Goal: Transaction & Acquisition: Purchase product/service

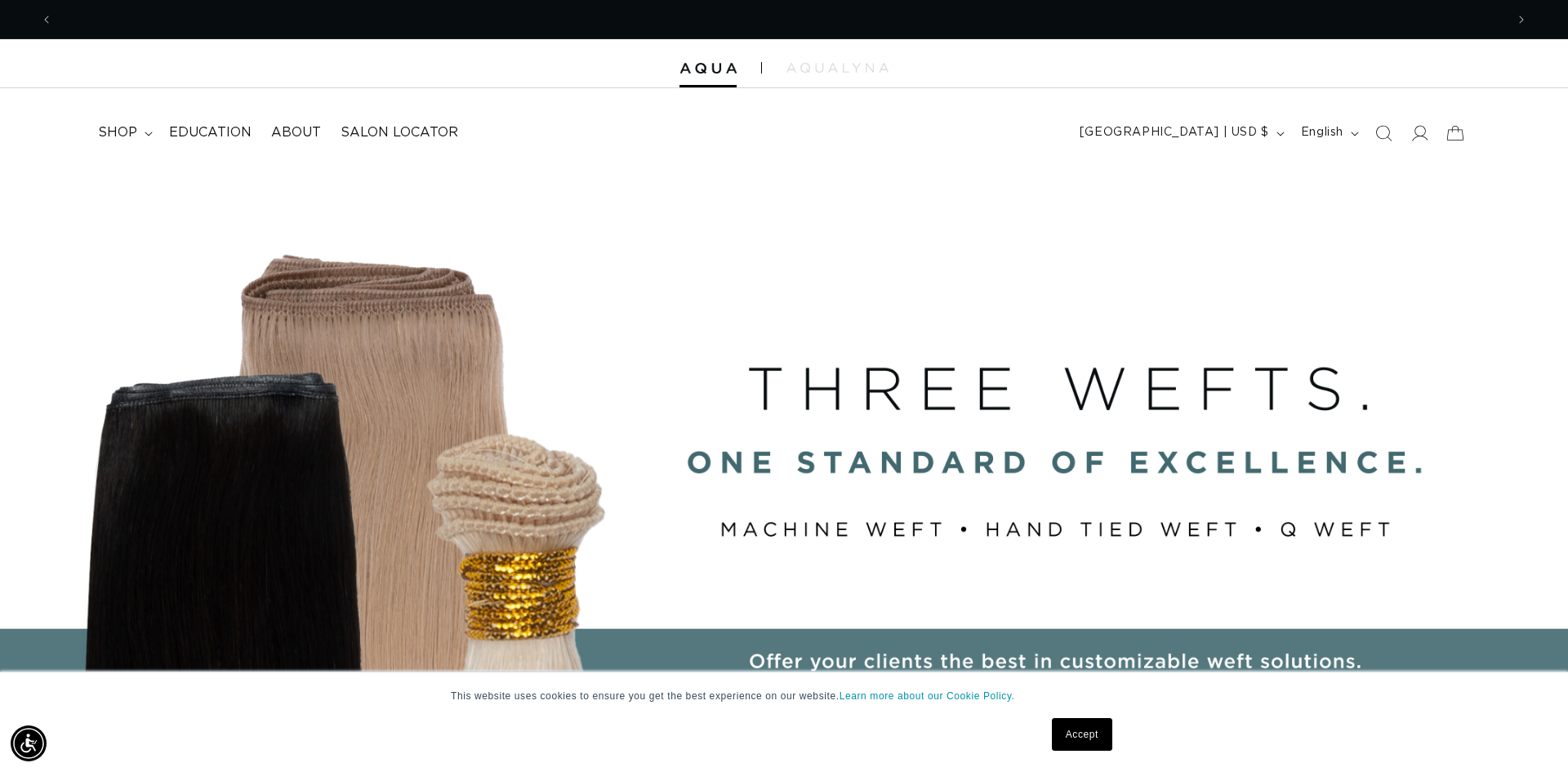
scroll to position [0, 2905]
click at [1418, 139] on icon at bounding box center [1418, 133] width 17 height 17
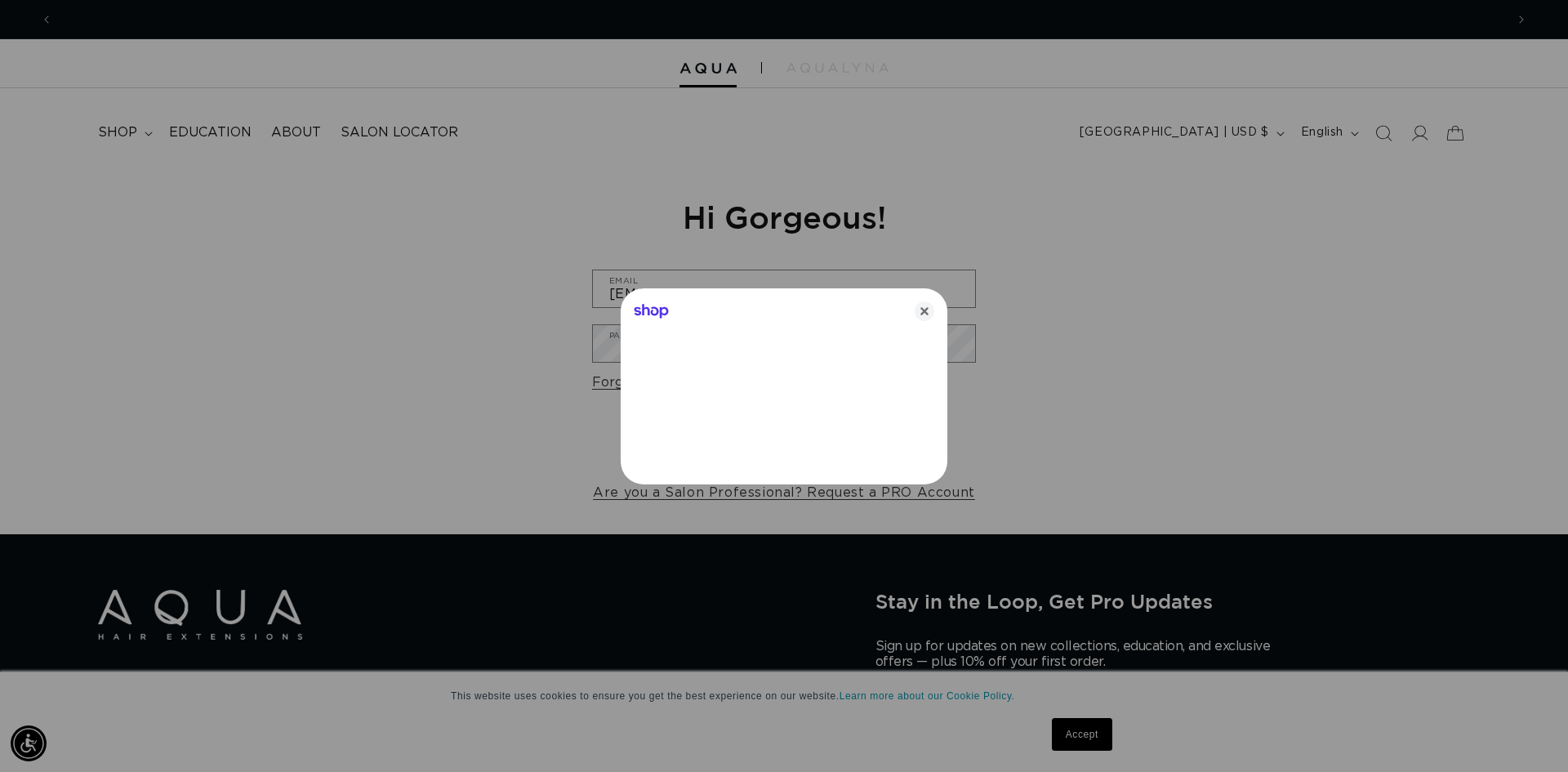
scroll to position [0, 2905]
type input "[EMAIL_ADDRESS][DOMAIN_NAME]"
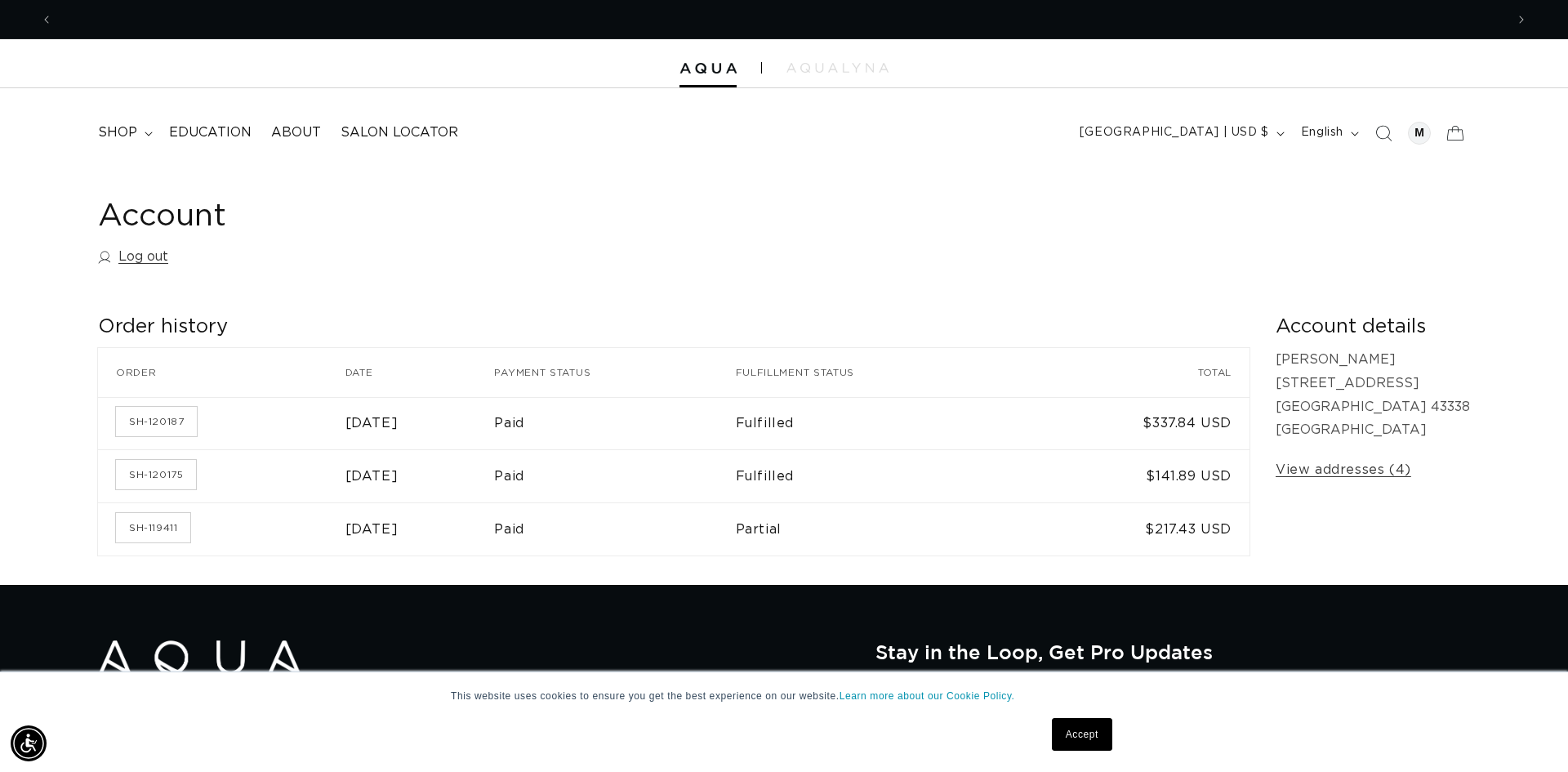
scroll to position [0, 2905]
click at [128, 121] on summary "shop" at bounding box center [124, 133] width 71 height 37
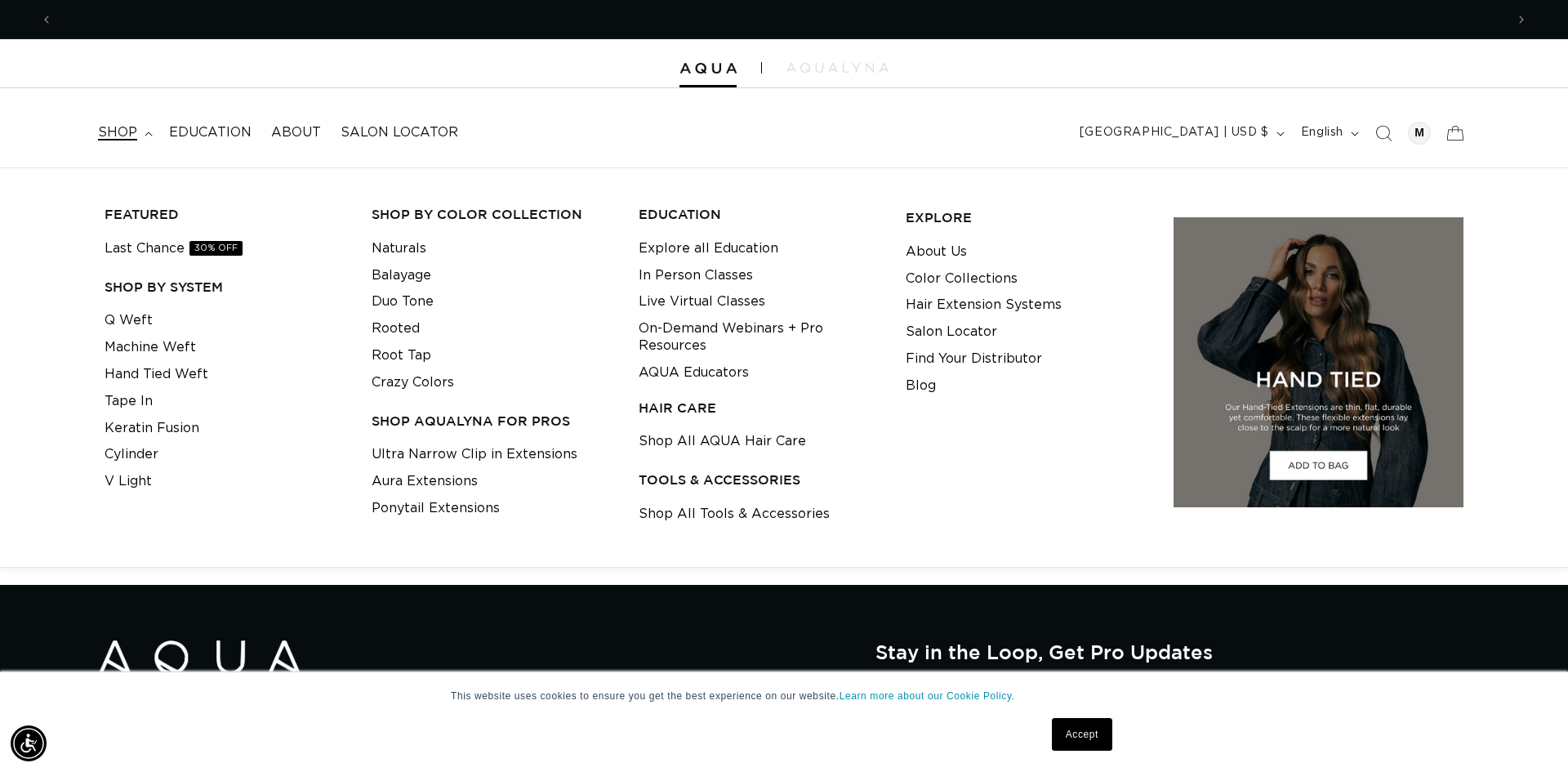
scroll to position [0, 0]
click at [167, 374] on link "Hand Tied Weft" at bounding box center [156, 375] width 104 height 27
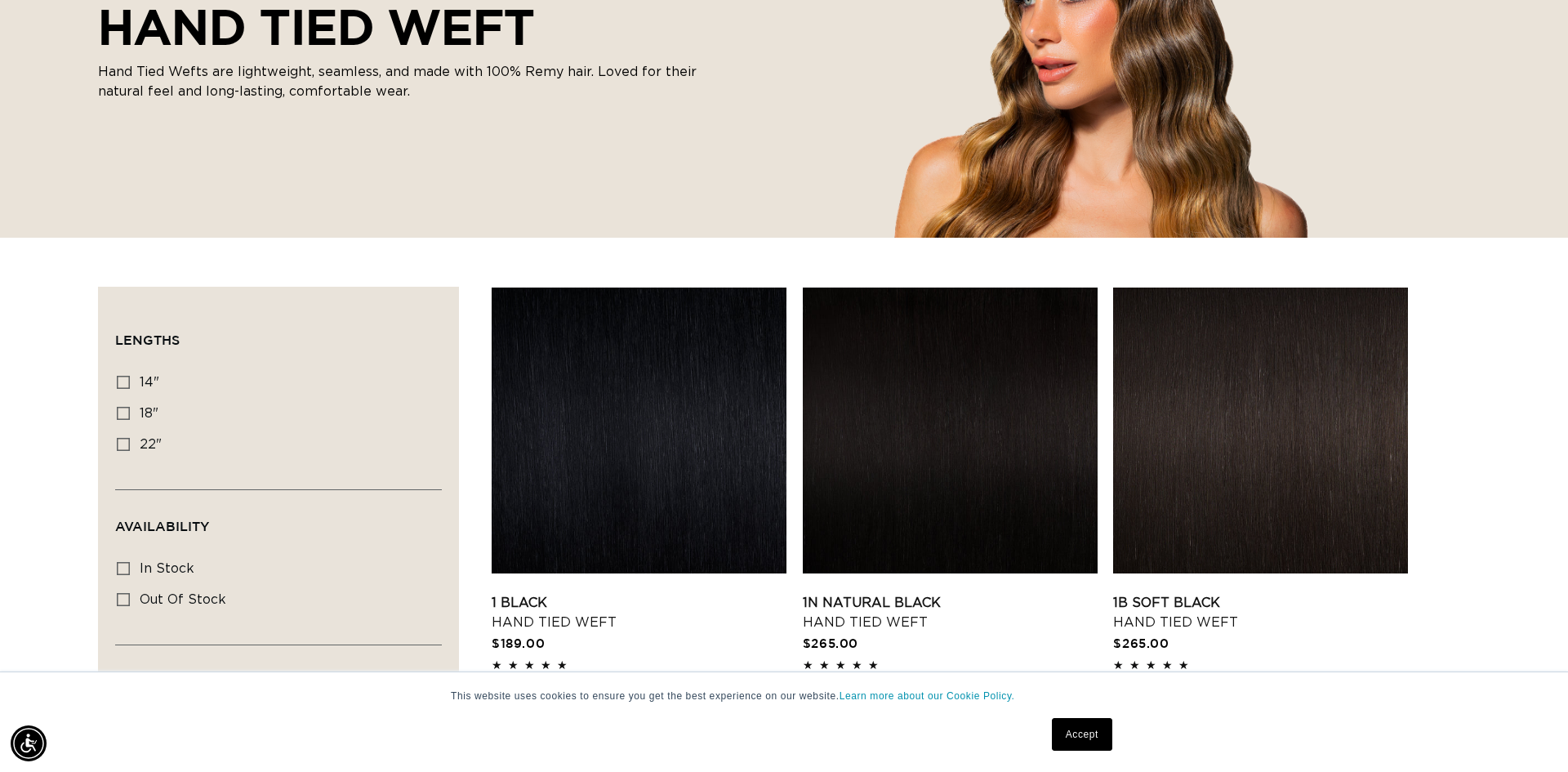
scroll to position [0, 2905]
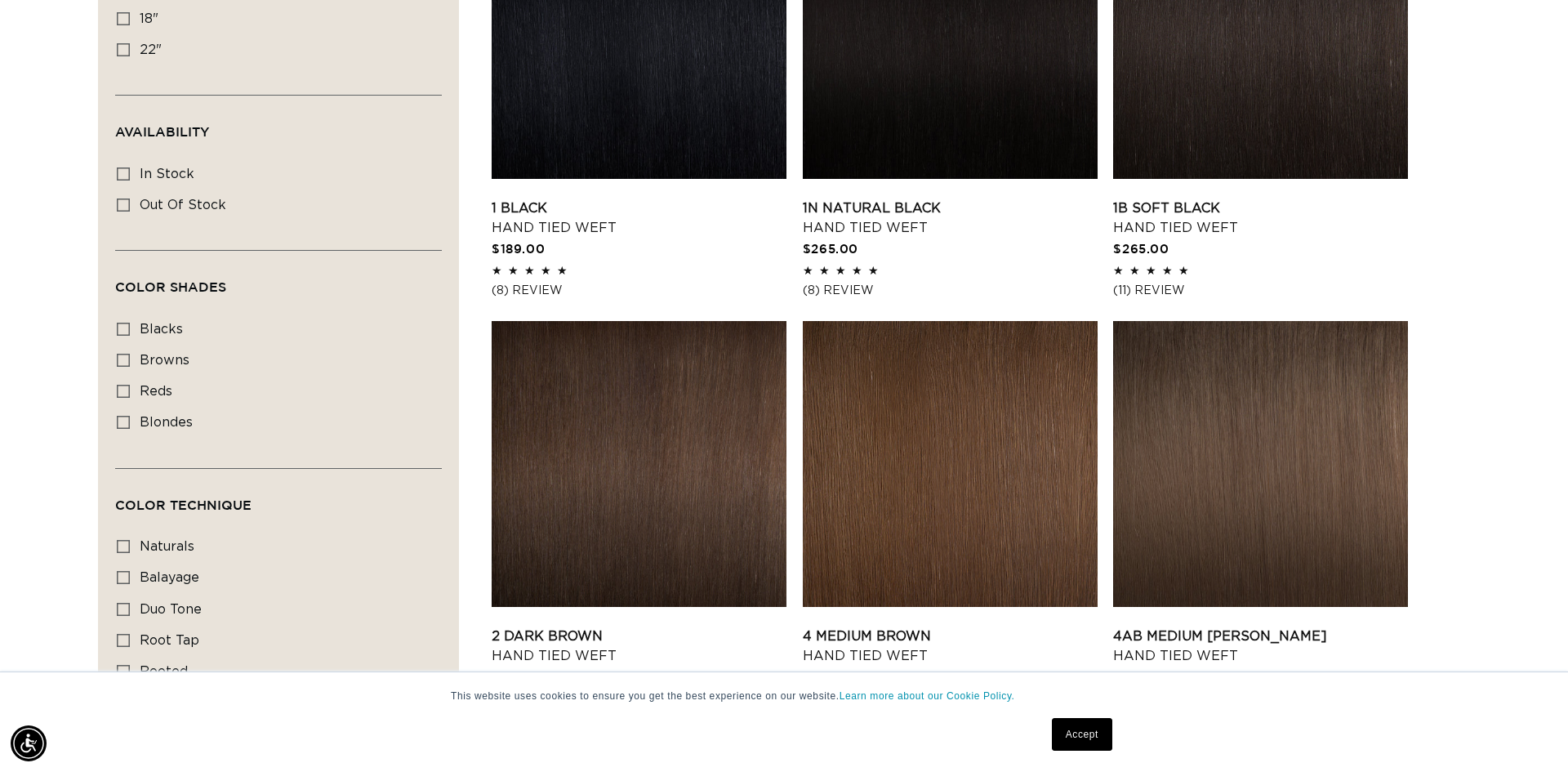
click at [631, 627] on link "2 Dark Brown Hand Tied Weft" at bounding box center [639, 646] width 295 height 39
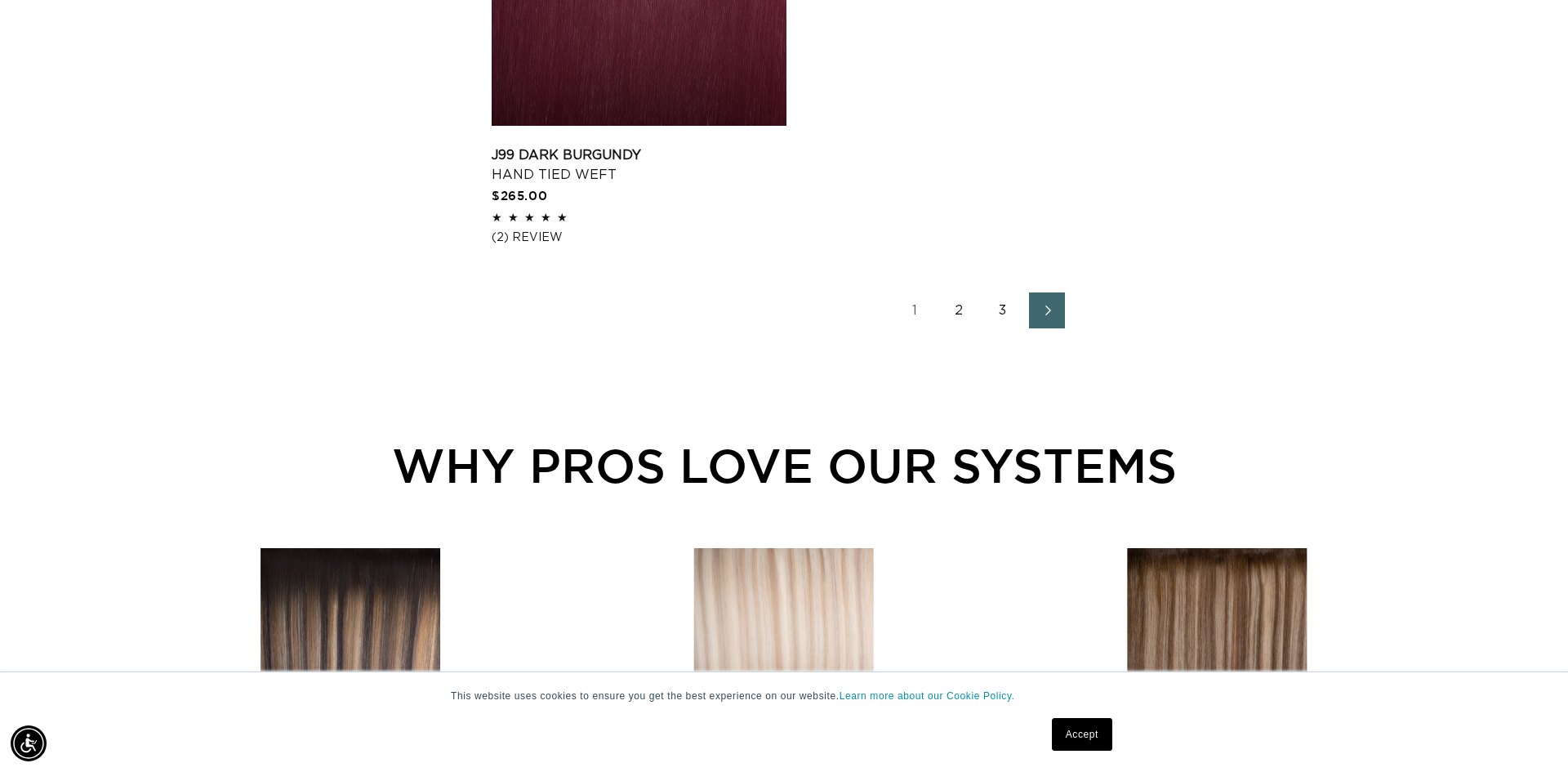
scroll to position [0, 0]
click at [958, 317] on link "2" at bounding box center [958, 311] width 36 height 36
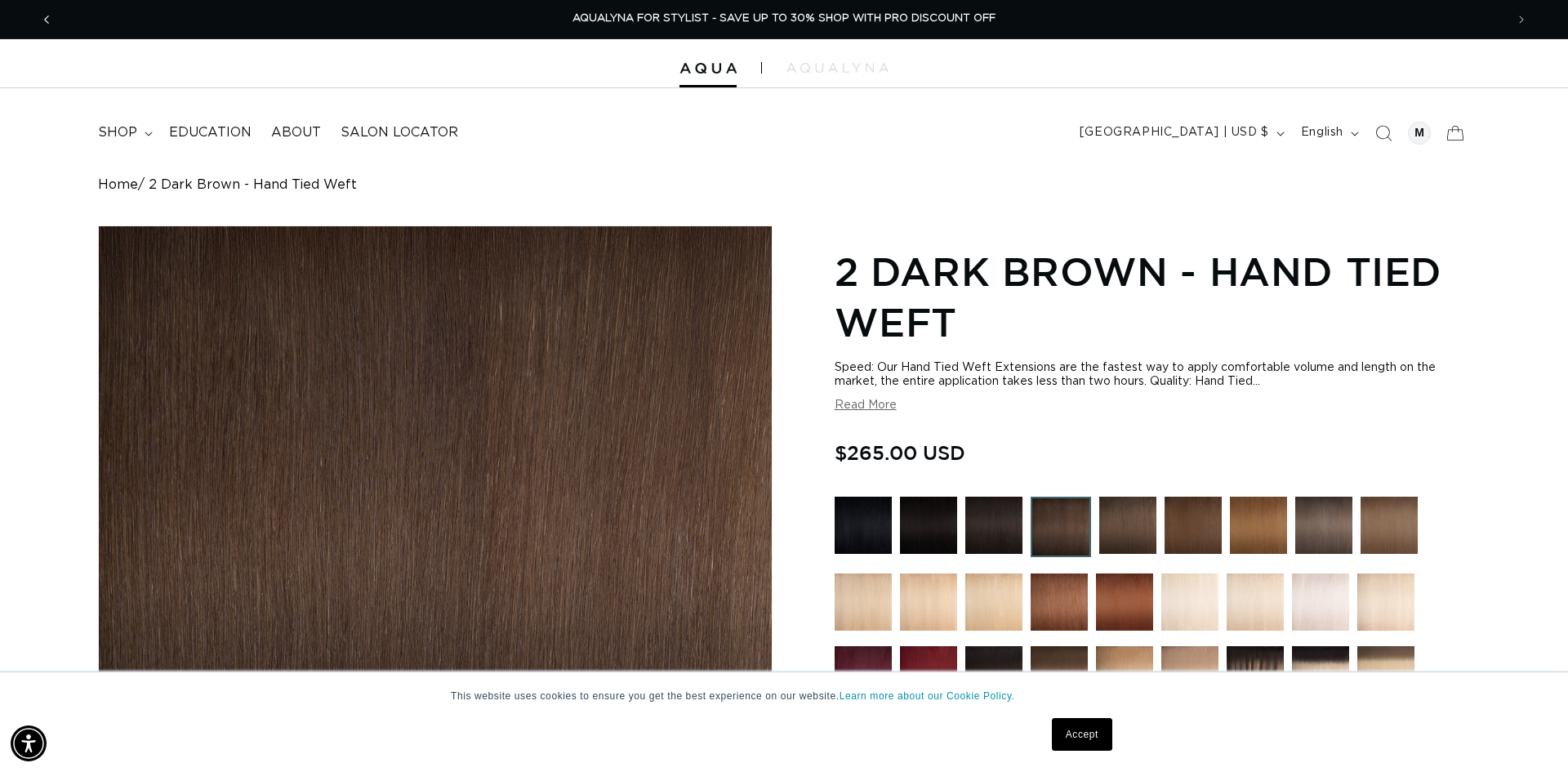
click at [48, 20] on icon "Previous announcement" at bounding box center [47, 20] width 5 height 18
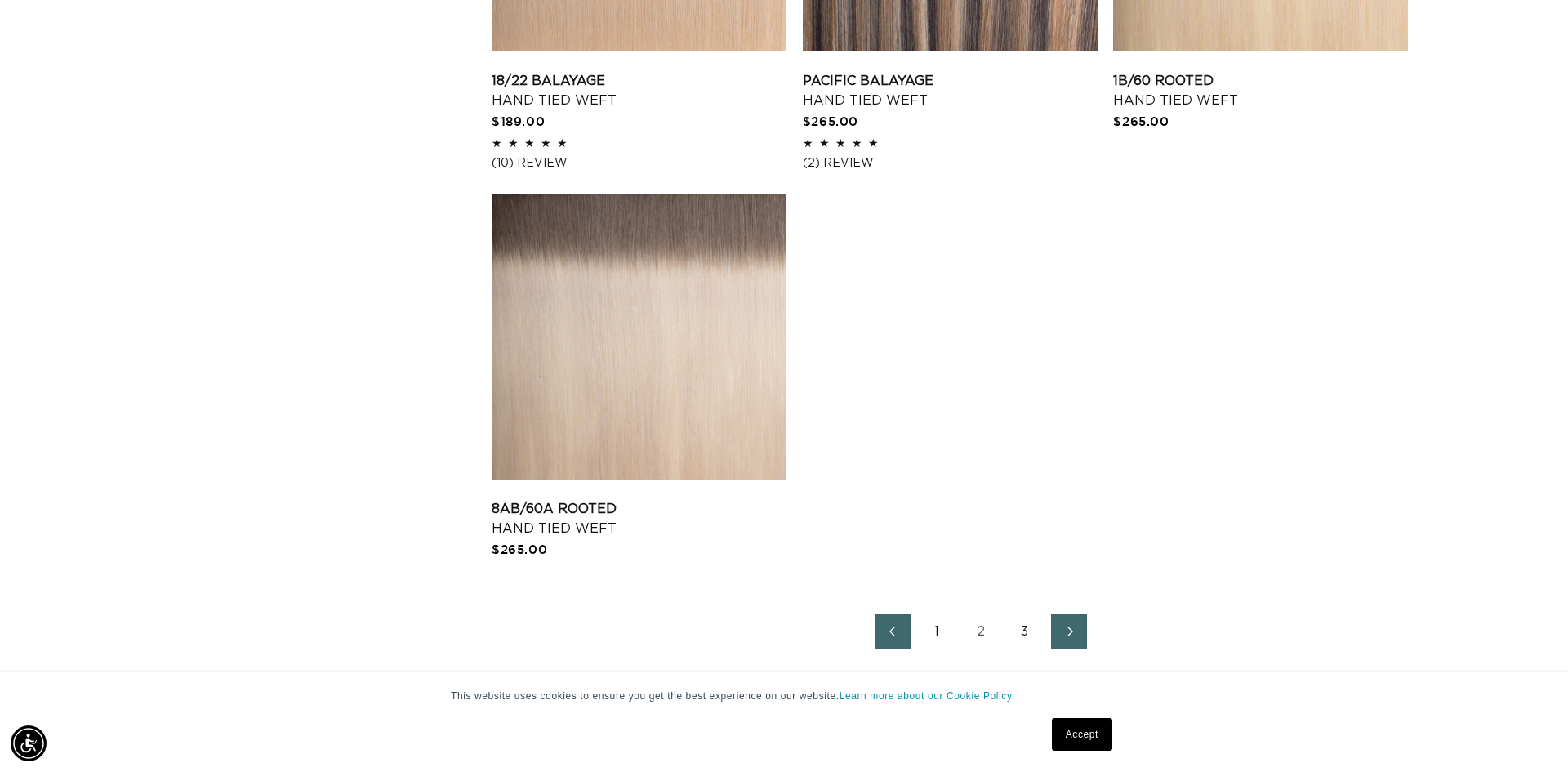
click at [935, 626] on link "1" at bounding box center [937, 631] width 36 height 36
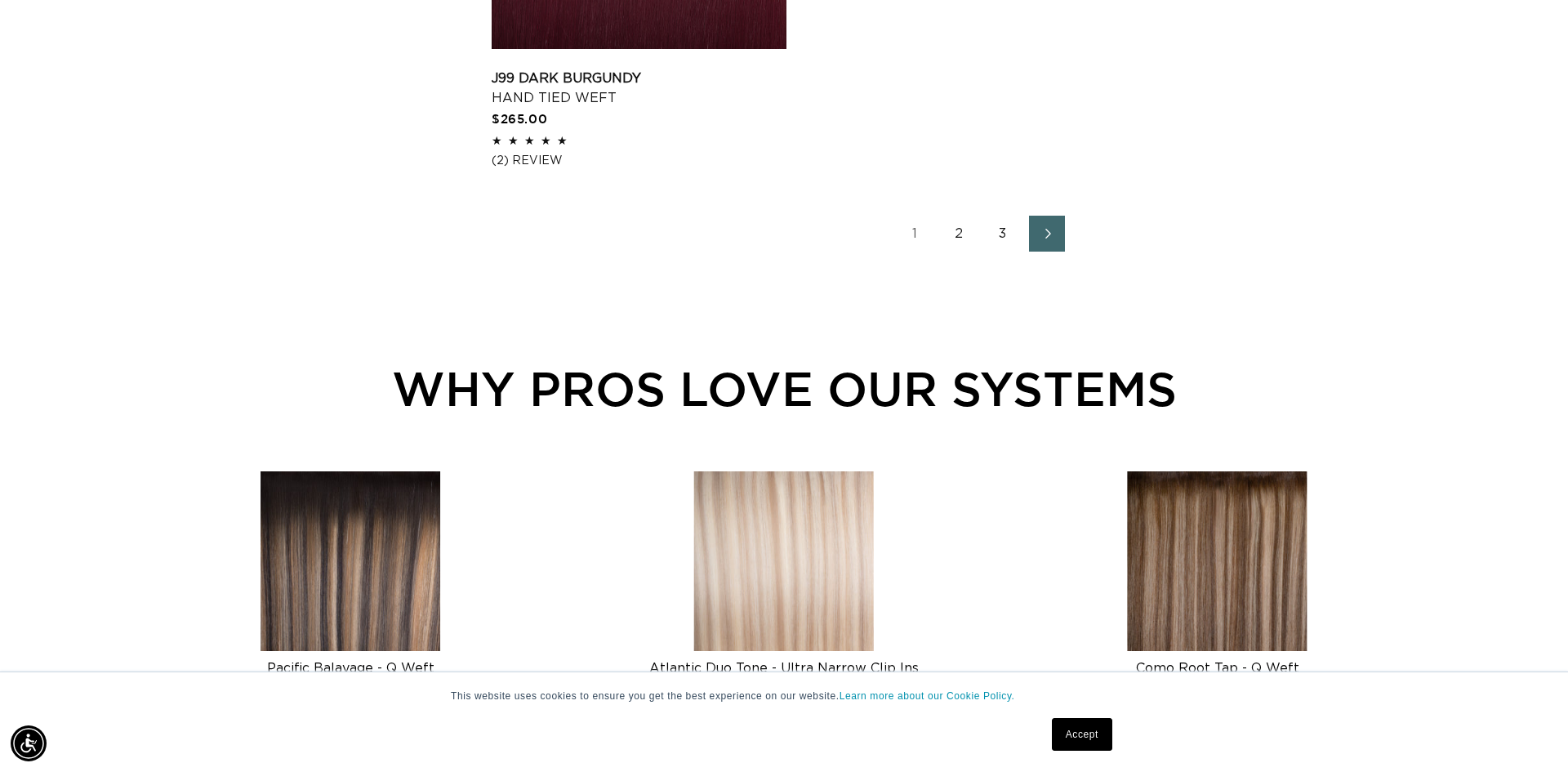
scroll to position [2990, 0]
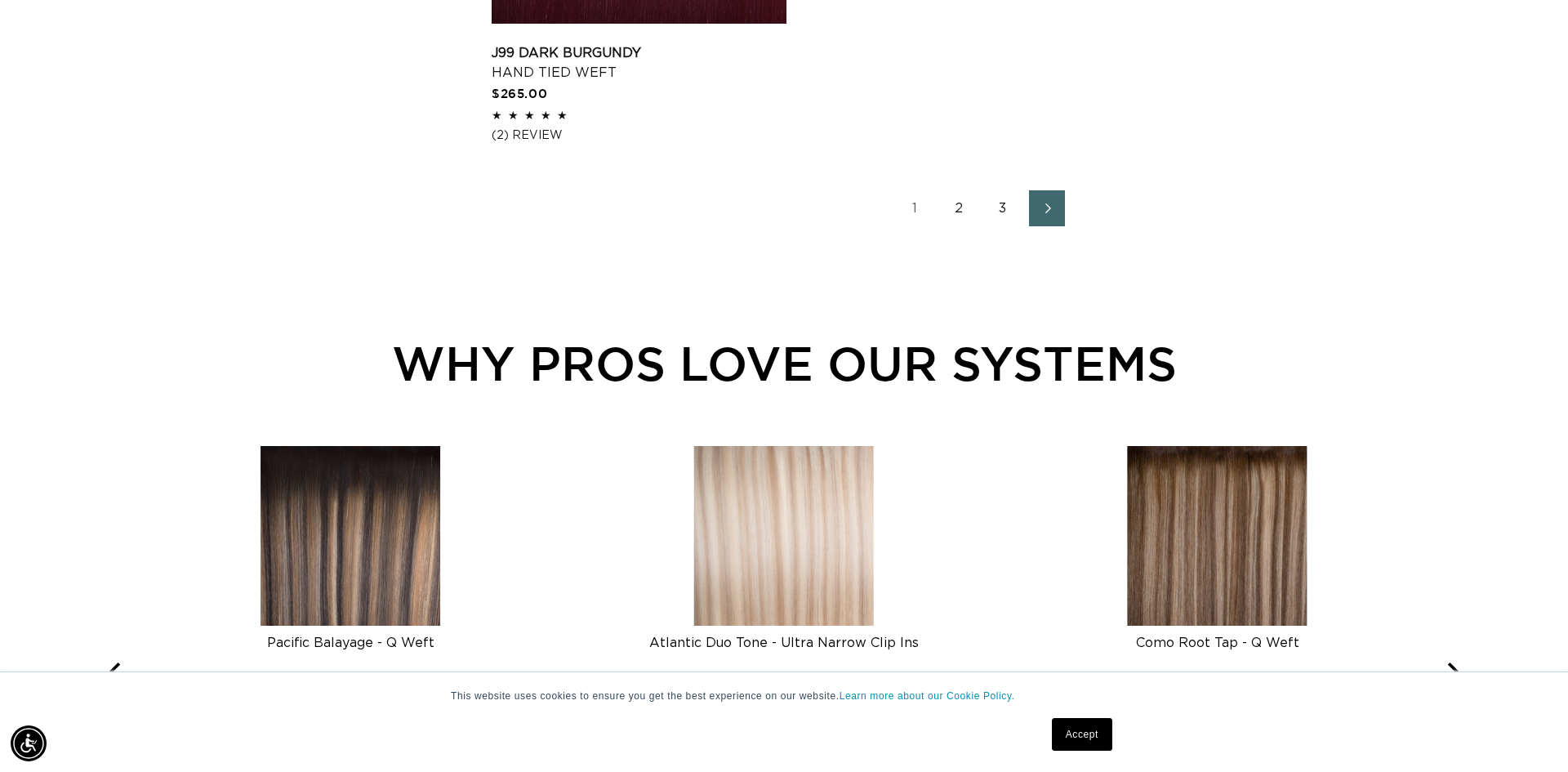
click at [959, 206] on link "2" at bounding box center [958, 208] width 36 height 36
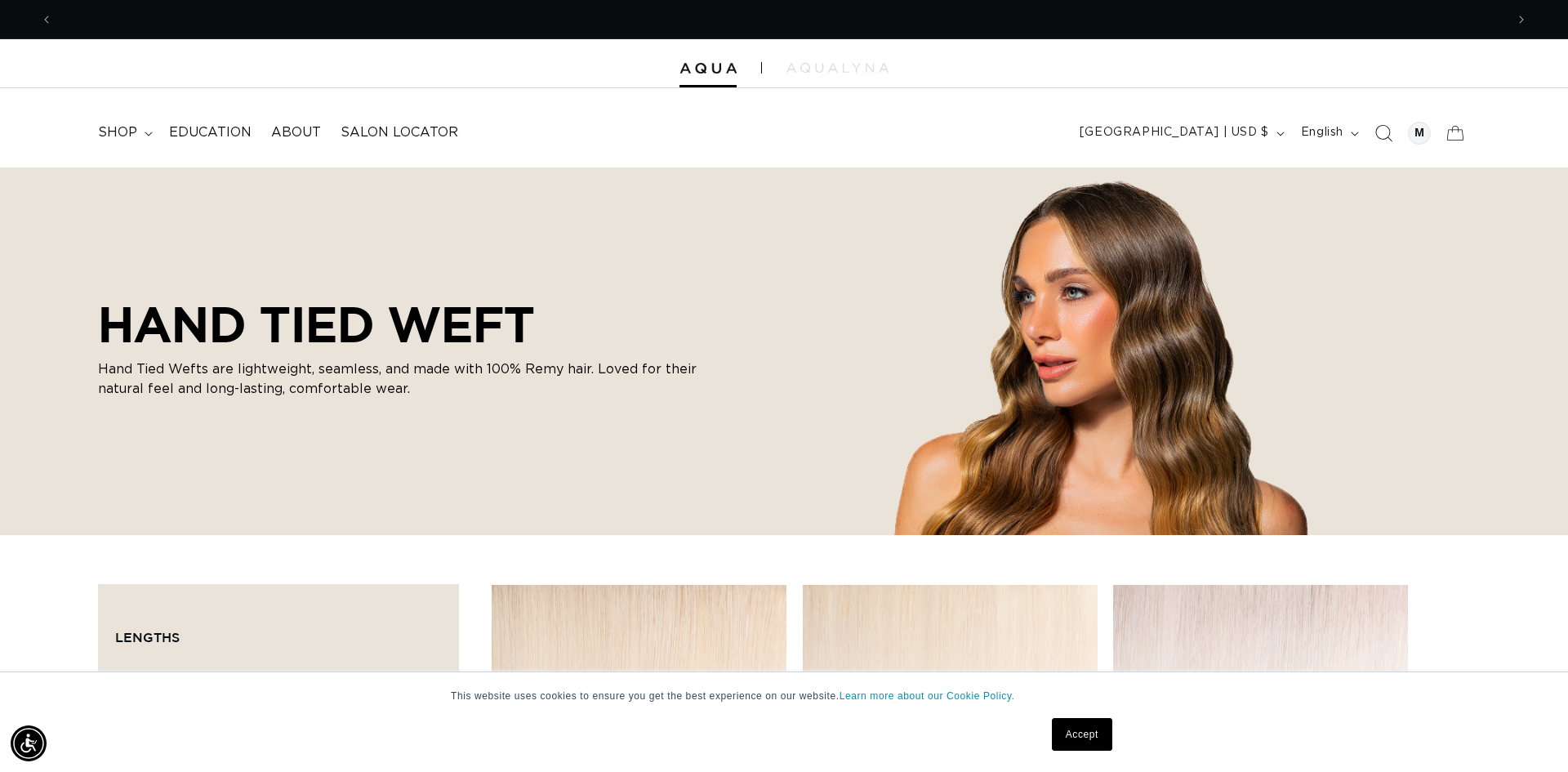
scroll to position [0, 2905]
click at [1379, 141] on icon "Search" at bounding box center [1383, 133] width 17 height 17
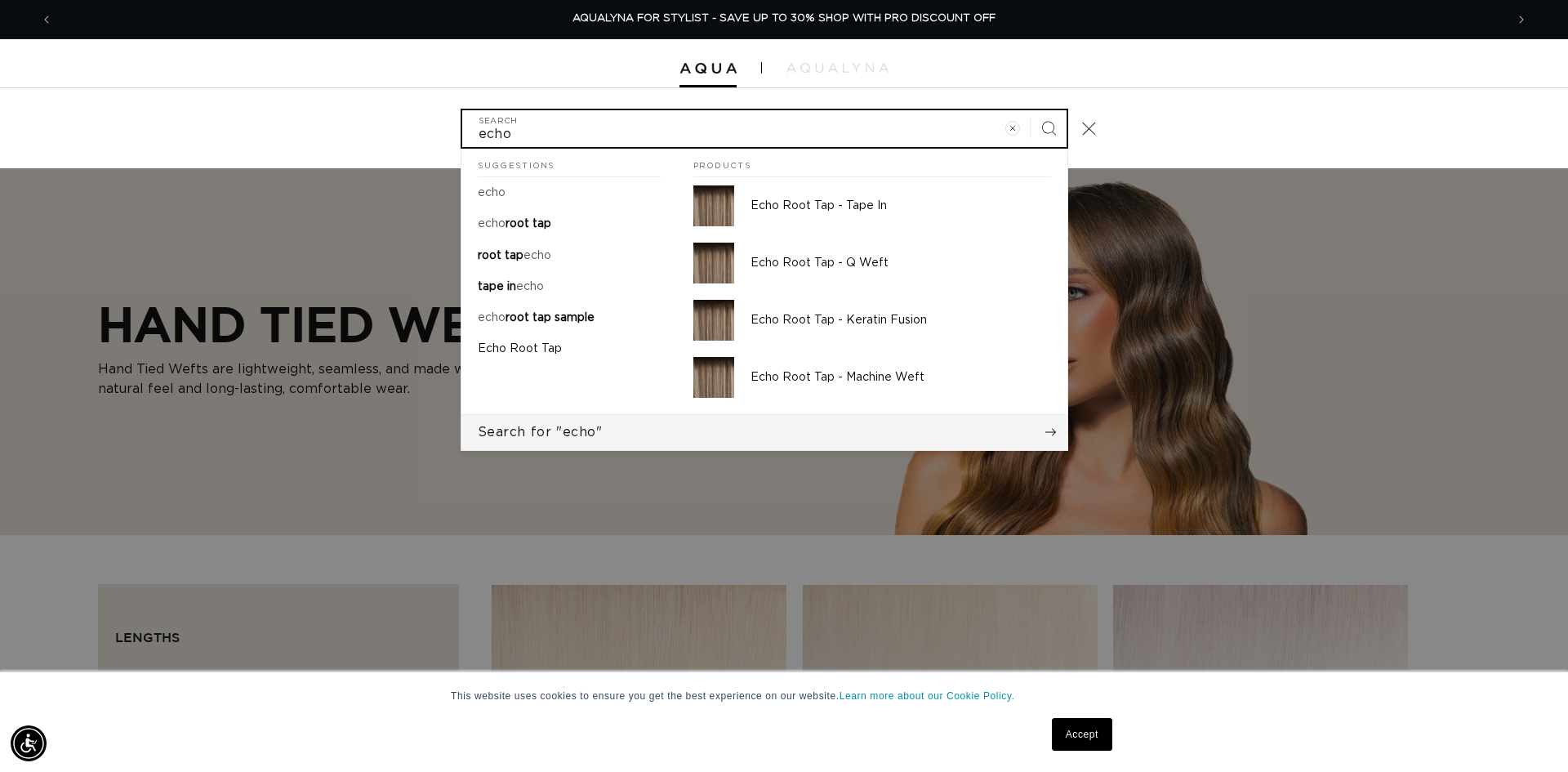
type input "echo"
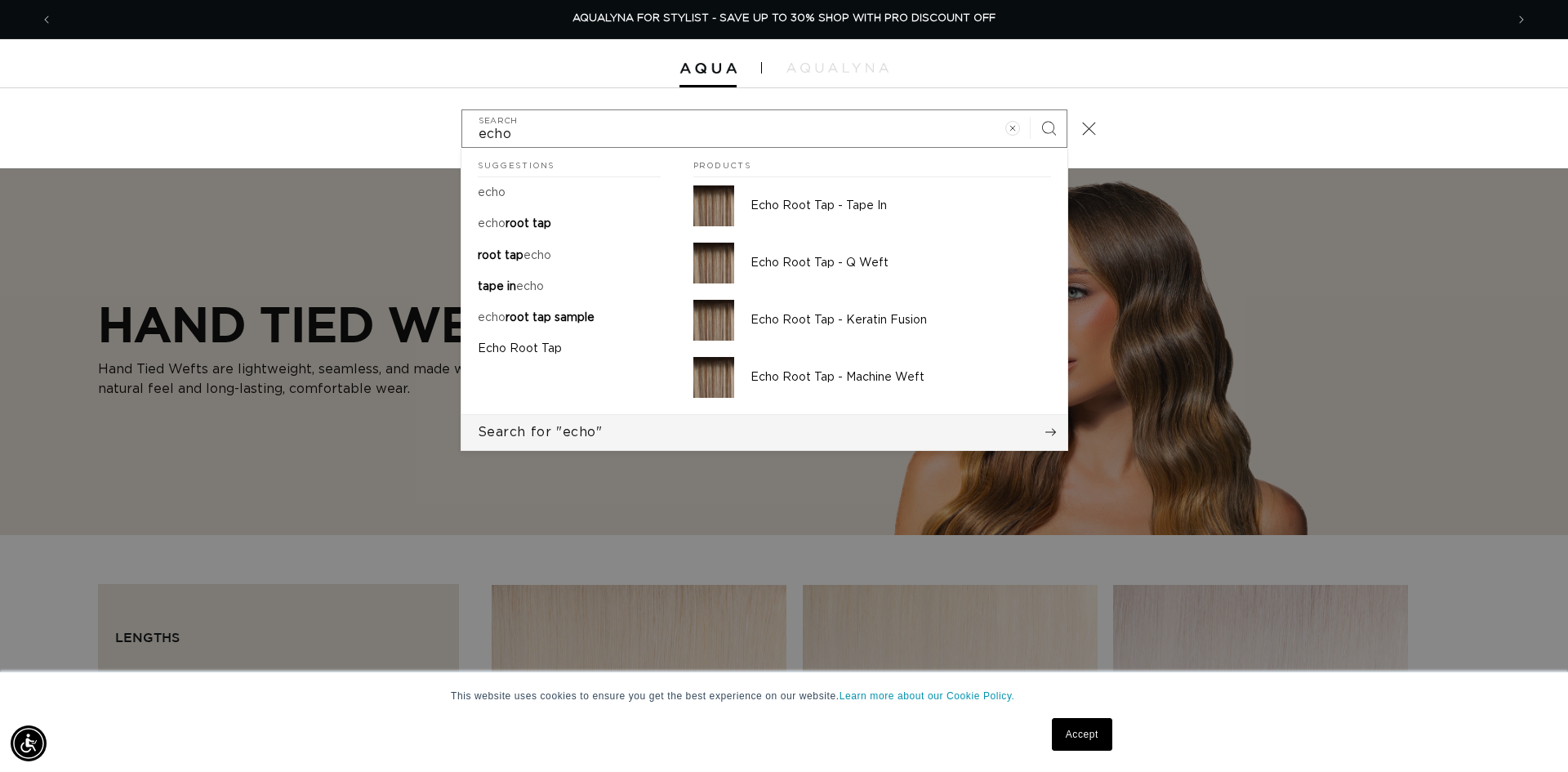
click at [1047, 434] on icon "Search" at bounding box center [1051, 432] width 12 height 12
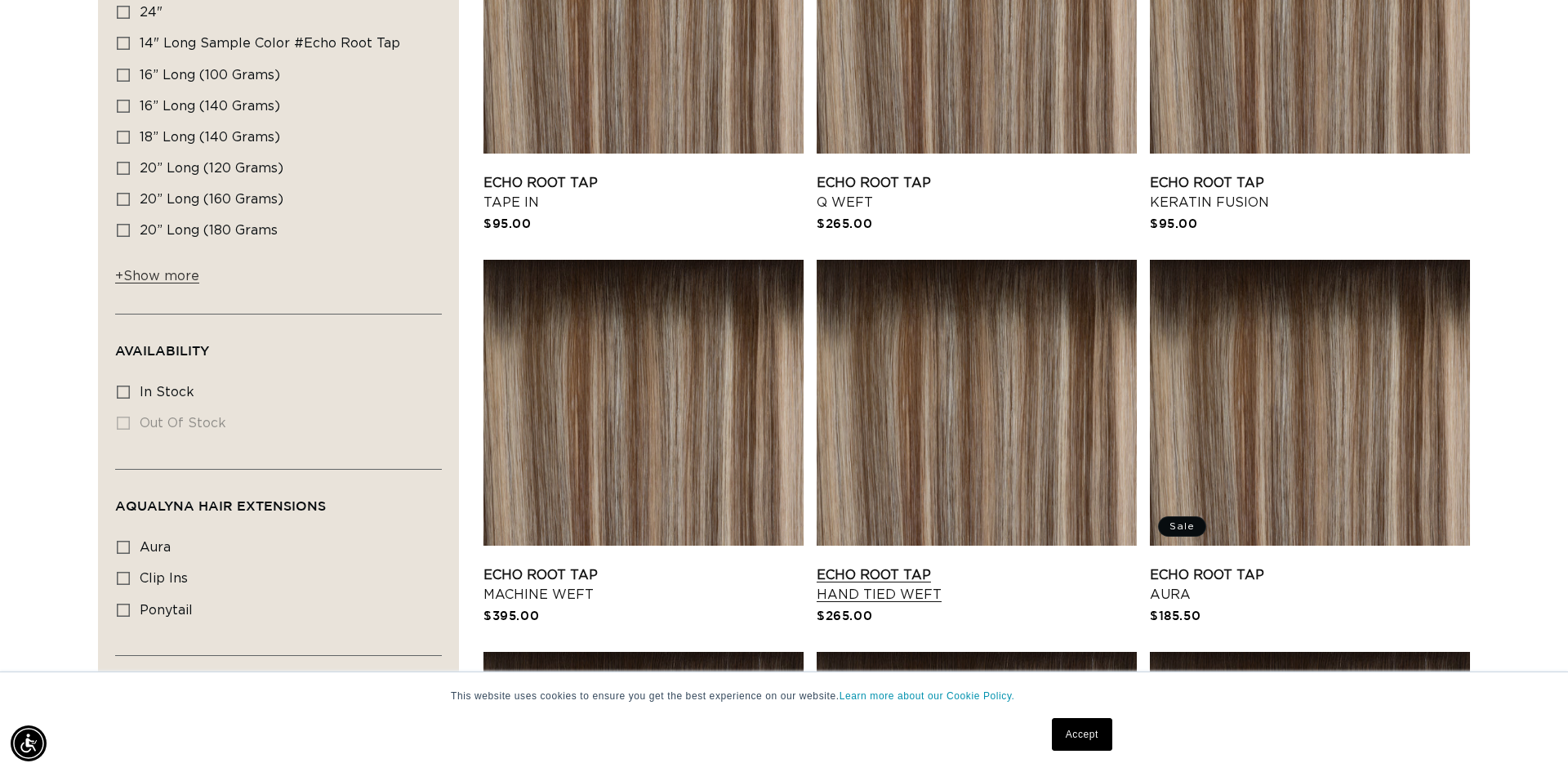
scroll to position [0, 2905]
click at [883, 569] on link "Echo Root Tap Hand Tied Weft" at bounding box center [977, 585] width 320 height 39
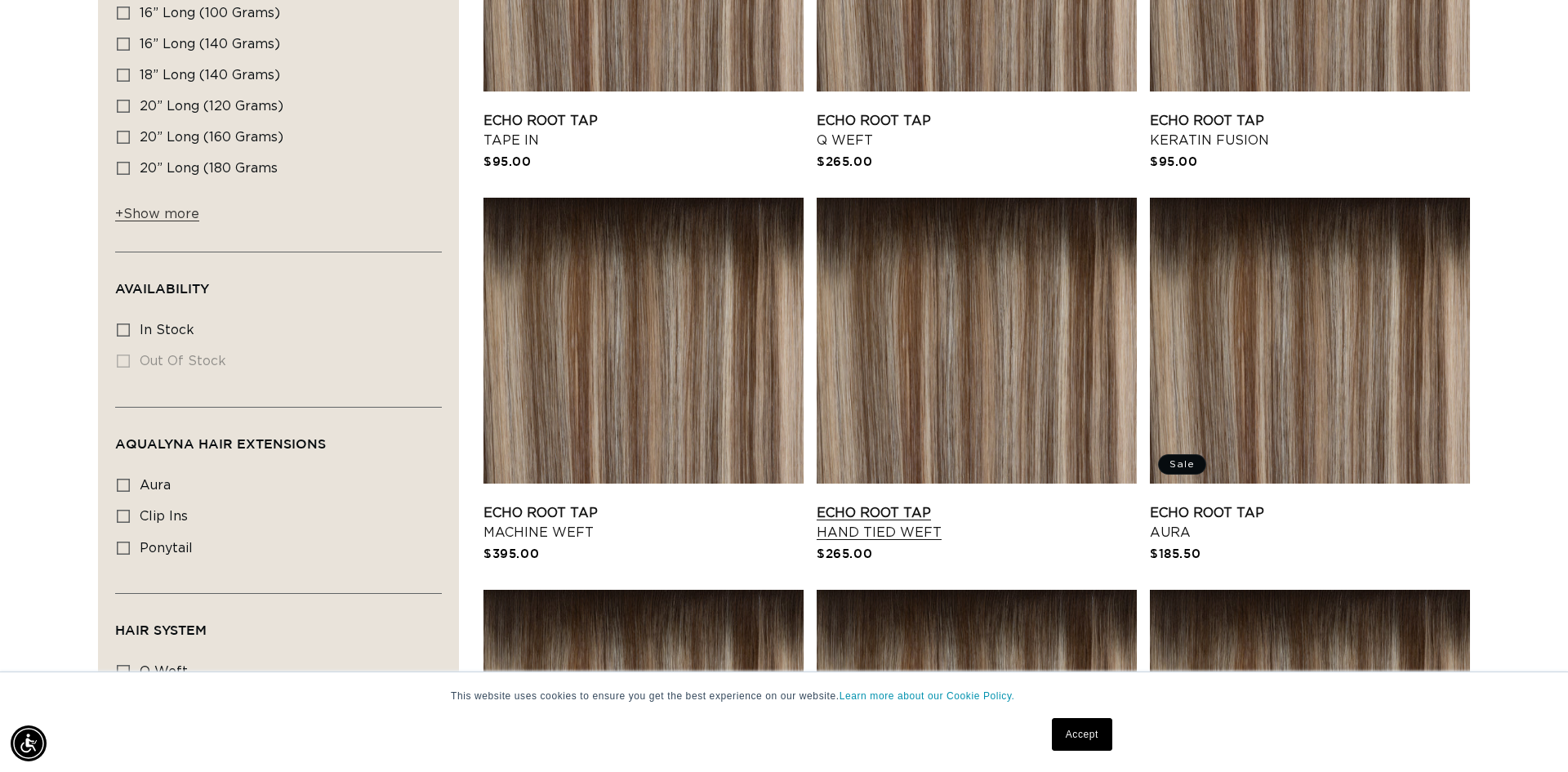
scroll to position [0, 1452]
click at [930, 503] on link "Echo Root Tap Hand Tied Weft" at bounding box center [977, 523] width 320 height 39
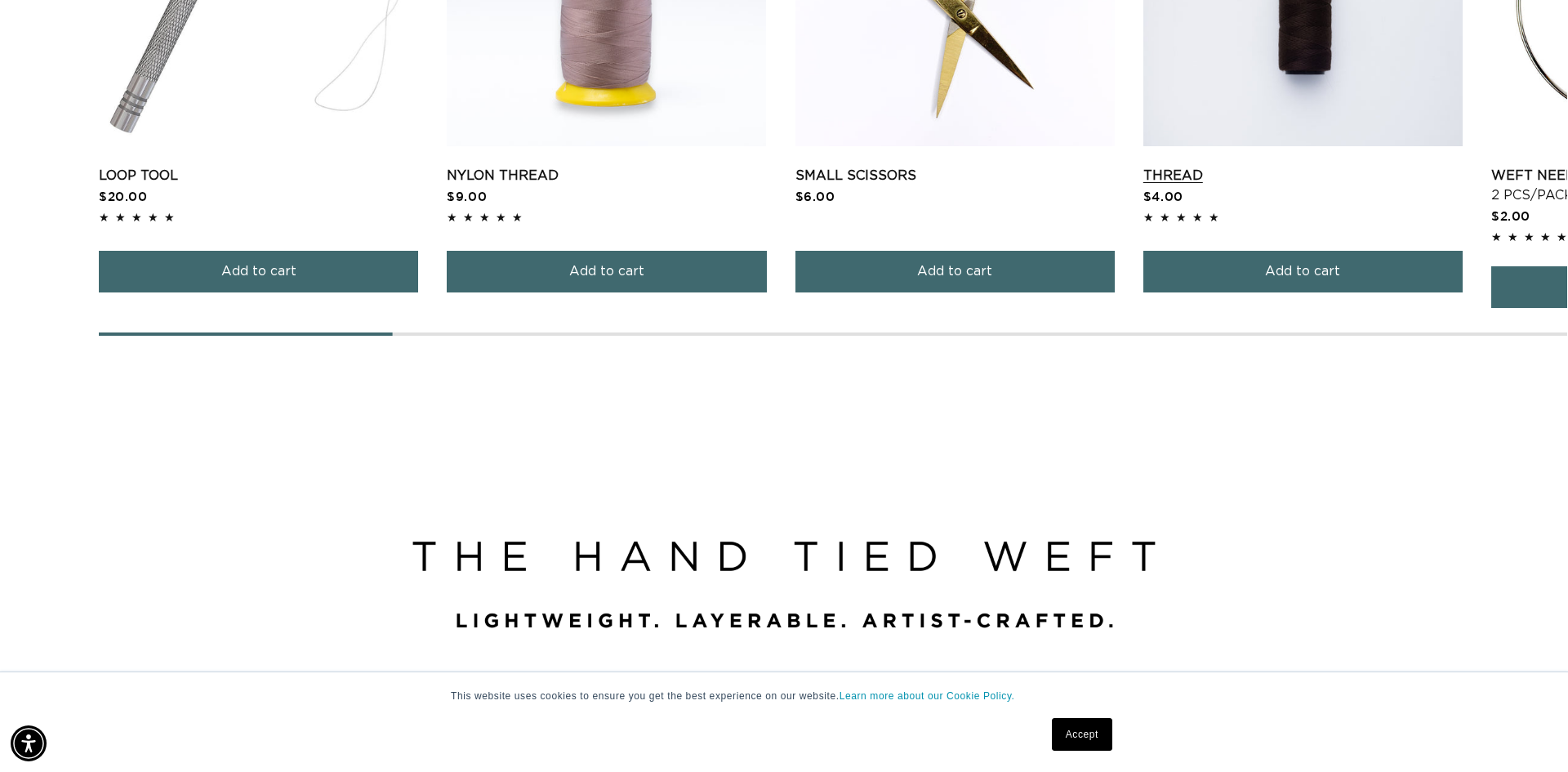
scroll to position [1678, 0]
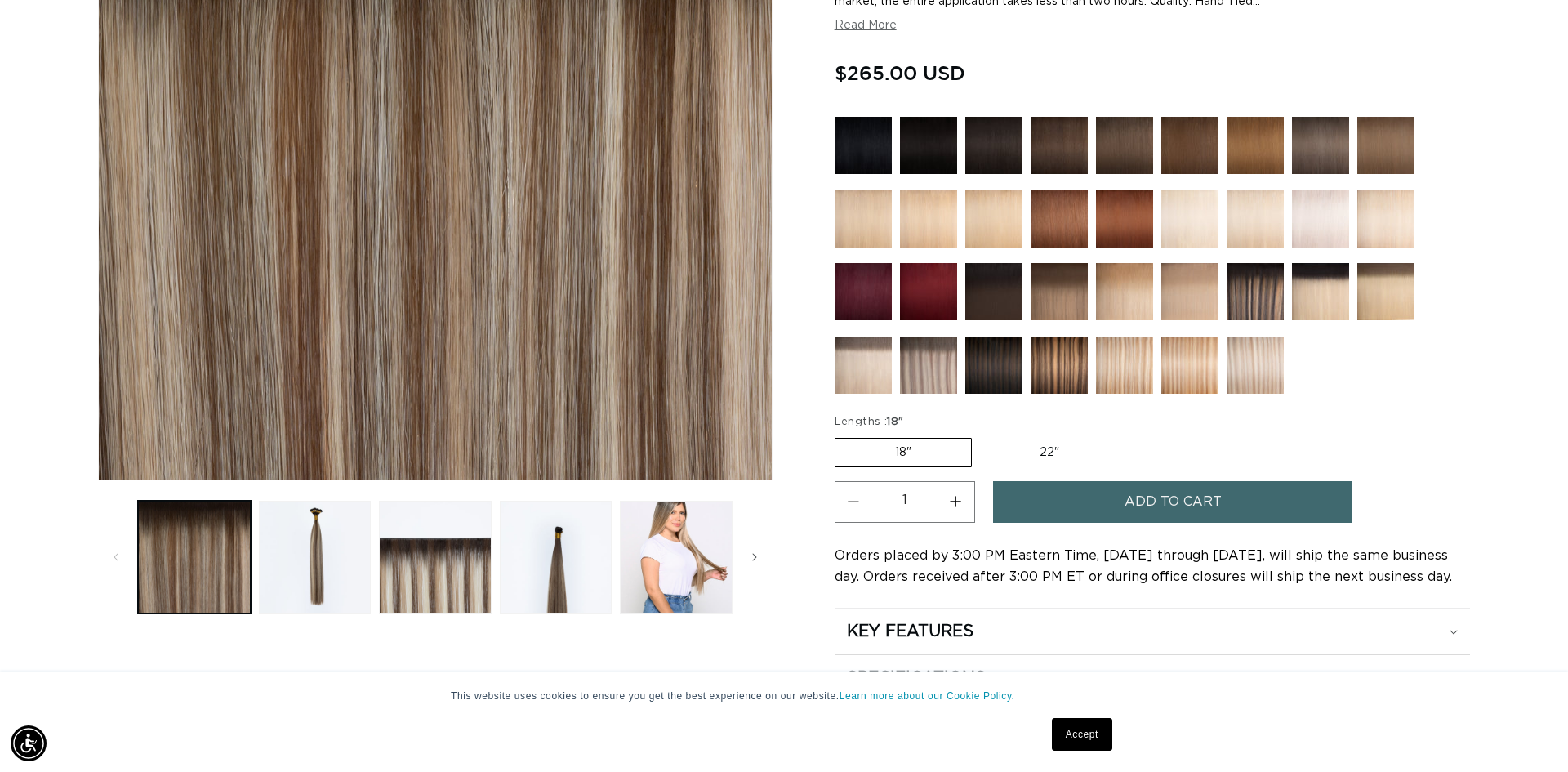
scroll to position [0, 2905]
click at [1267, 287] on img at bounding box center [1256, 292] width 57 height 57
